Goal: Task Accomplishment & Management: Use online tool/utility

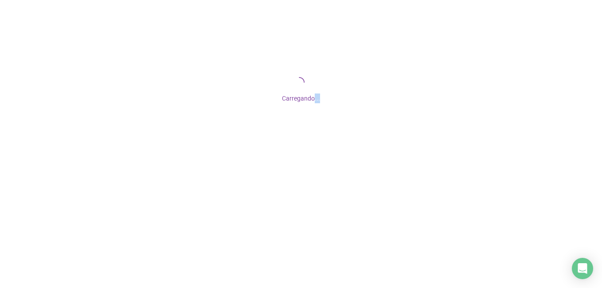
drag, startPoint x: 315, startPoint y: 102, endPoint x: 324, endPoint y: 102, distance: 9.3
click at [324, 102] on div "Carregando..." at bounding box center [301, 96] width 602 height 15
drag, startPoint x: 324, startPoint y: 102, endPoint x: 319, endPoint y: 100, distance: 4.8
click at [319, 100] on div "Carregando..." at bounding box center [301, 96] width 602 height 15
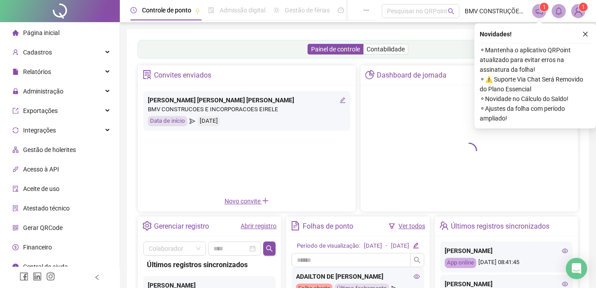
click at [588, 35] on button "button" at bounding box center [585, 34] width 11 height 11
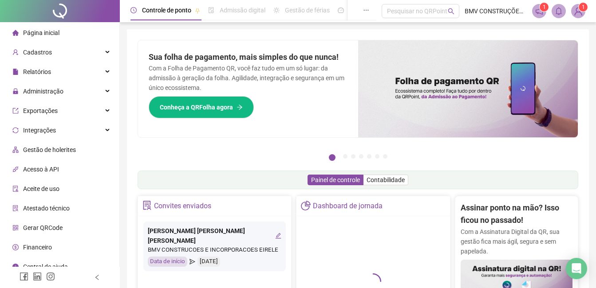
click at [585, 36] on div "Pague o QRPoint com Cartão de Crédito Sua assinatura: mais segurança, prática e…" at bounding box center [358, 284] width 462 height 510
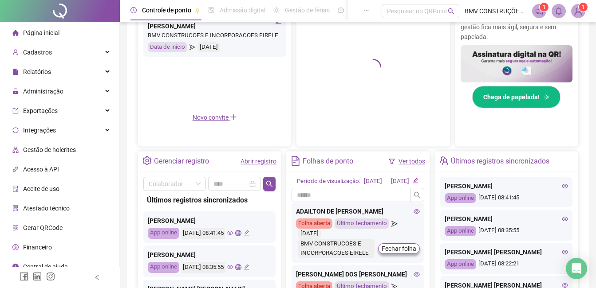
scroll to position [222, 0]
